Goal: Task Accomplishment & Management: Manage account settings

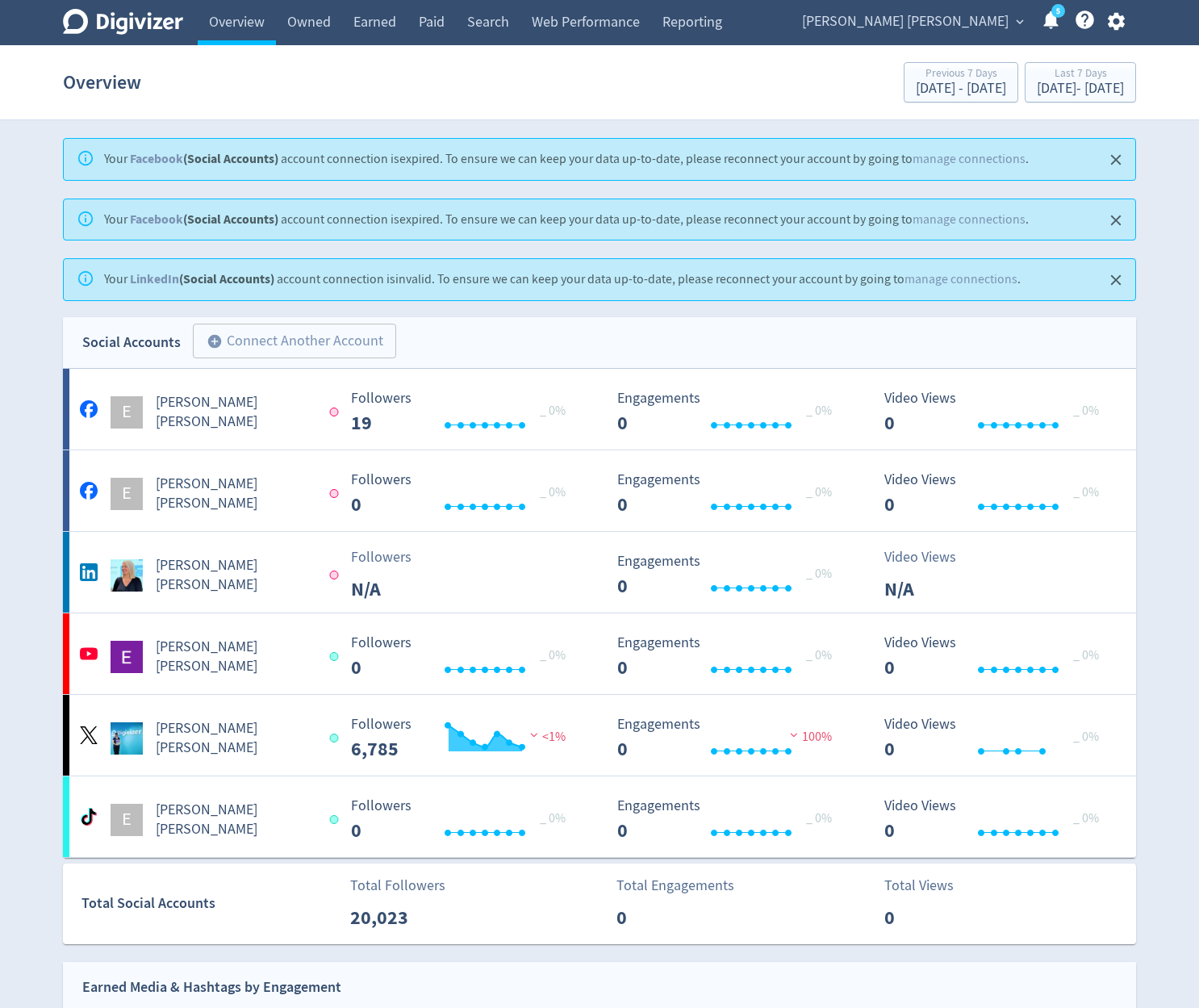
click at [680, 95] on div "Overview Previous 7 Days Sep 18, 2025 - Sep 24, 2025 Last 7 Days Sep 25, 2025 -…" at bounding box center [600, 82] width 1074 height 52
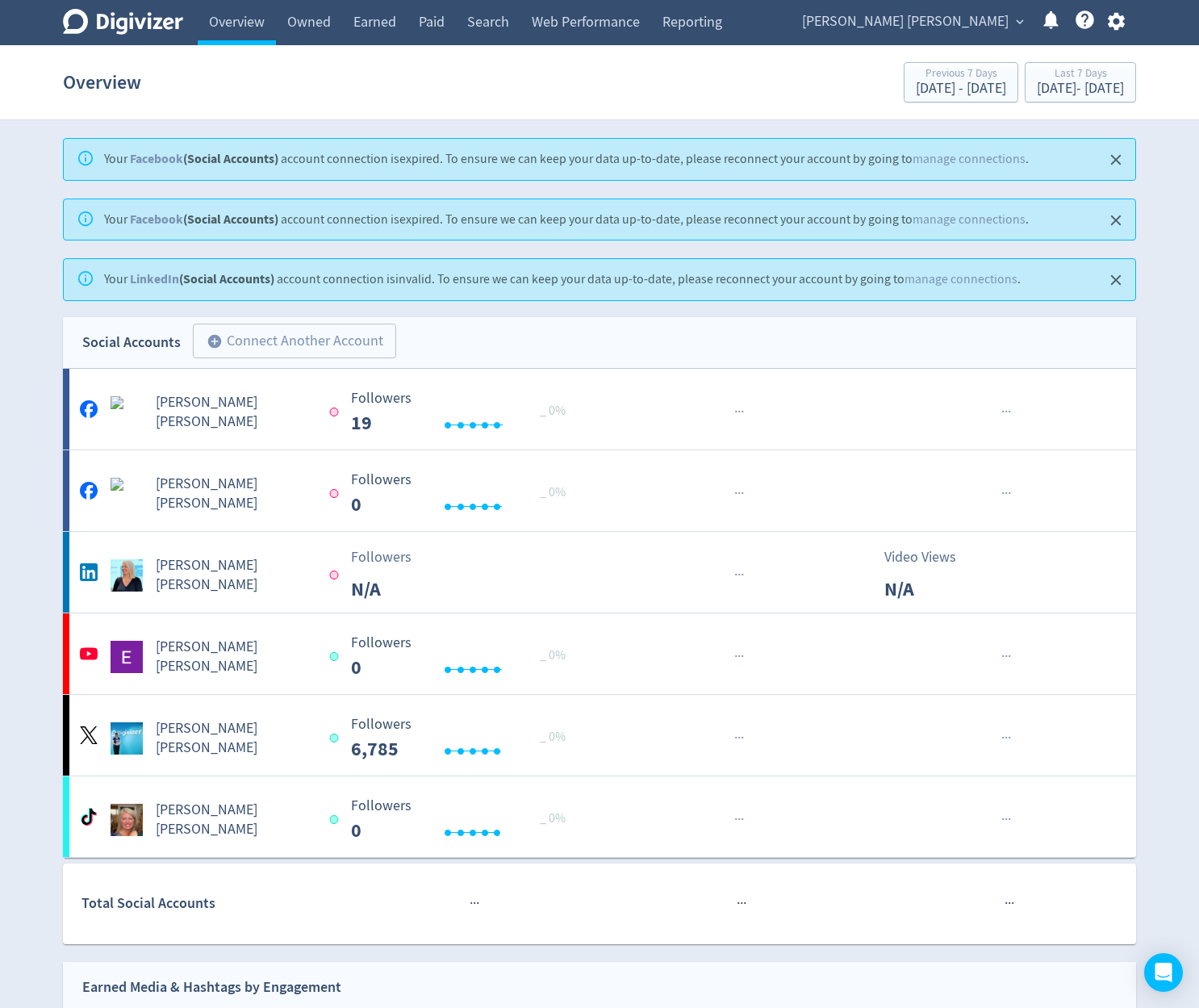
click at [952, 23] on span "[PERSON_NAME] [PERSON_NAME]" at bounding box center [906, 22] width 207 height 26
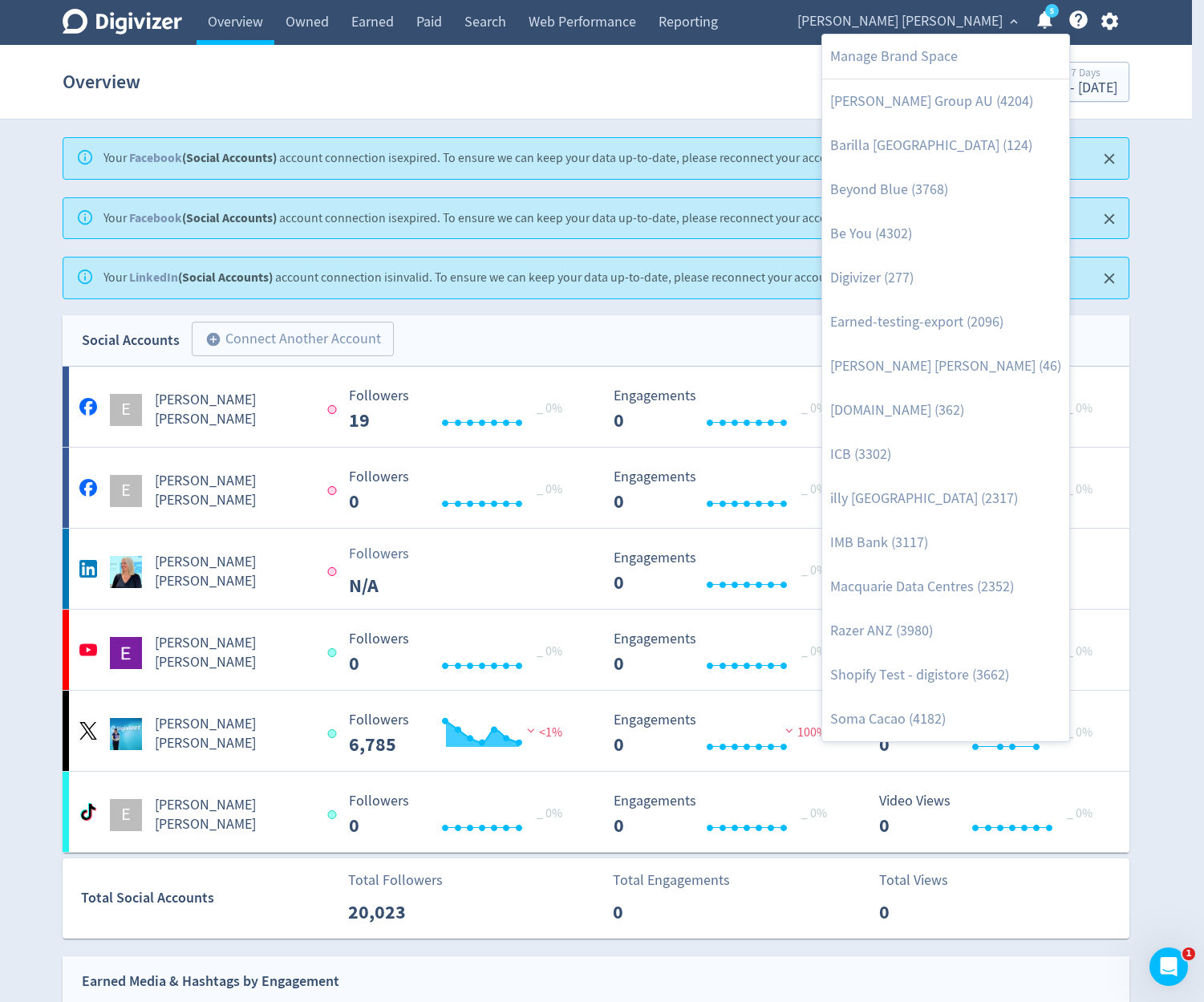
click at [1112, 86] on div at bounding box center [602, 501] width 1204 height 1002
